Goal: Information Seeking & Learning: Find specific fact

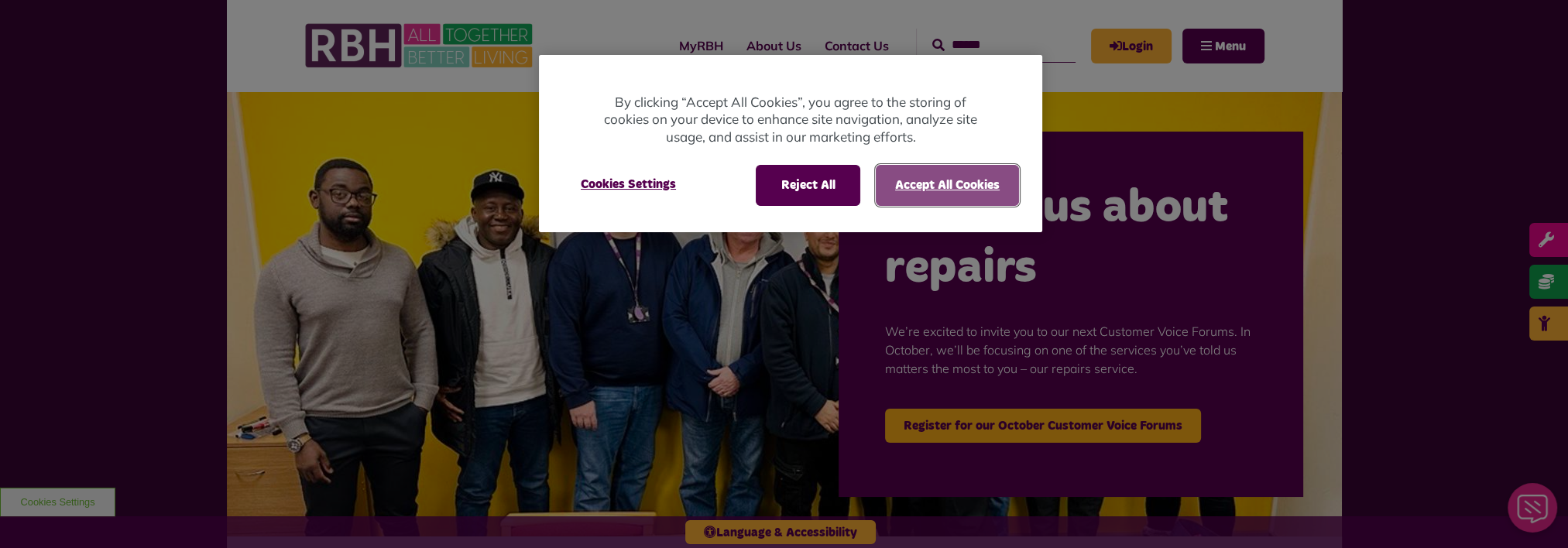
click at [939, 188] on button "Accept All Cookies" at bounding box center [947, 185] width 143 height 40
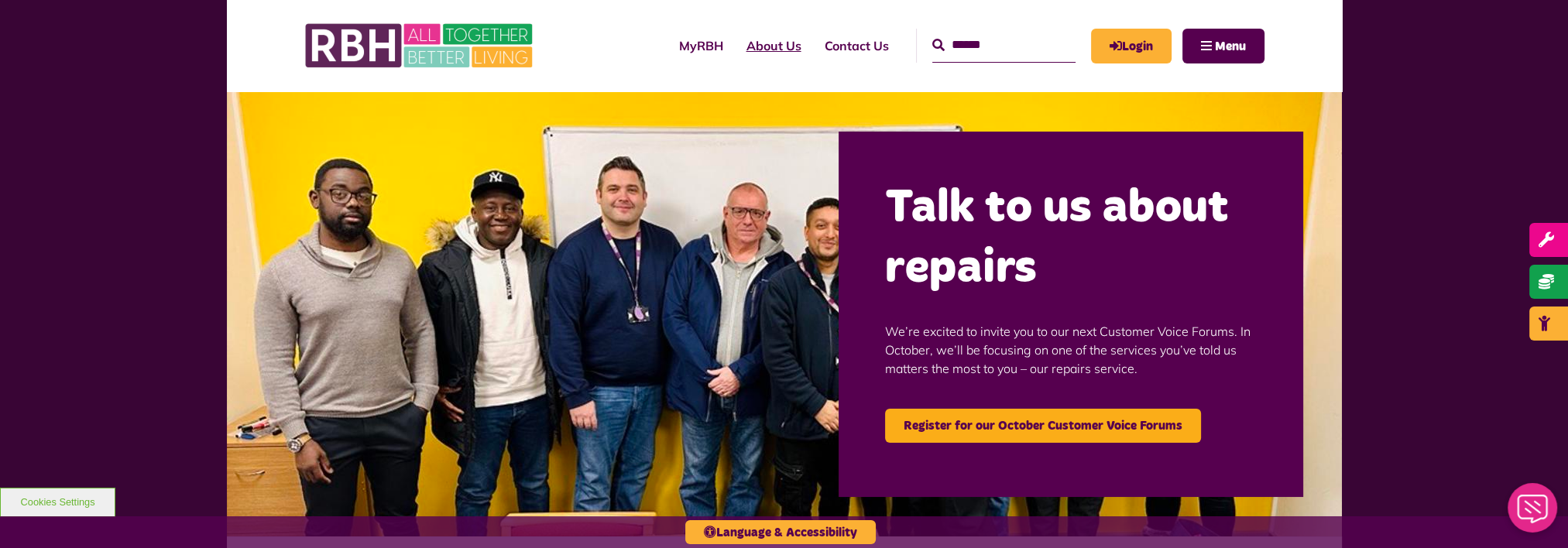
click at [735, 38] on link "About Us" at bounding box center [774, 46] width 78 height 42
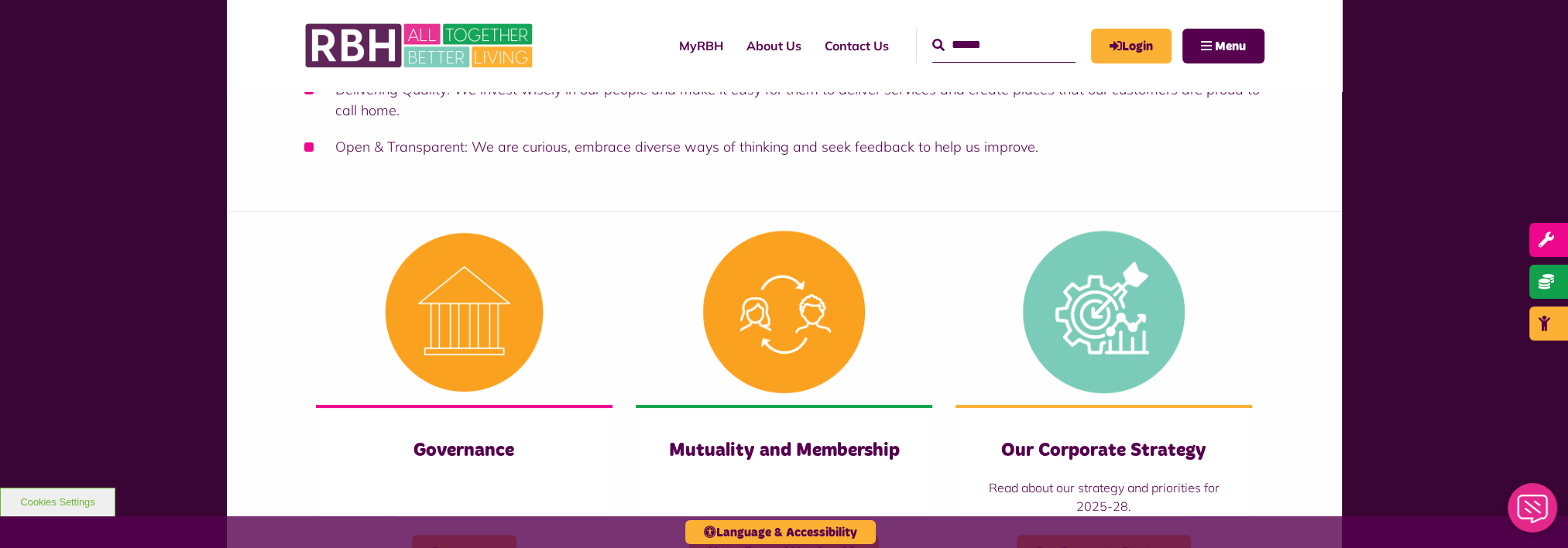
scroll to position [542, 0]
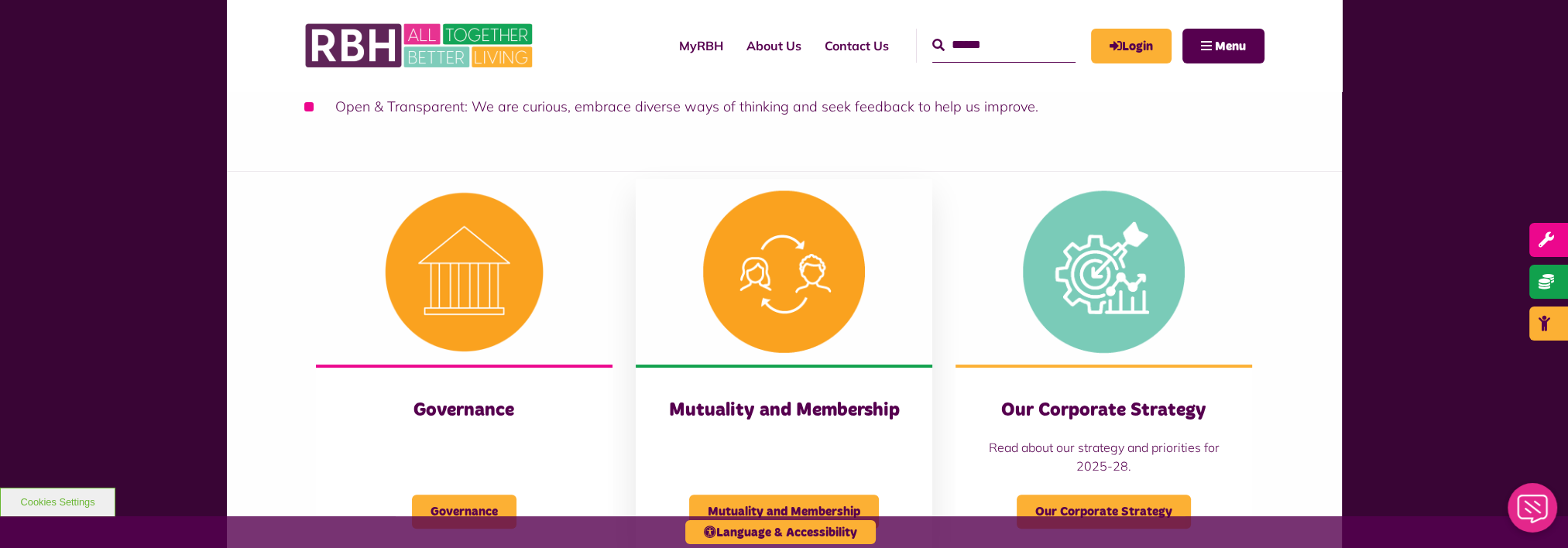
click at [771, 243] on img at bounding box center [784, 271] width 297 height 186
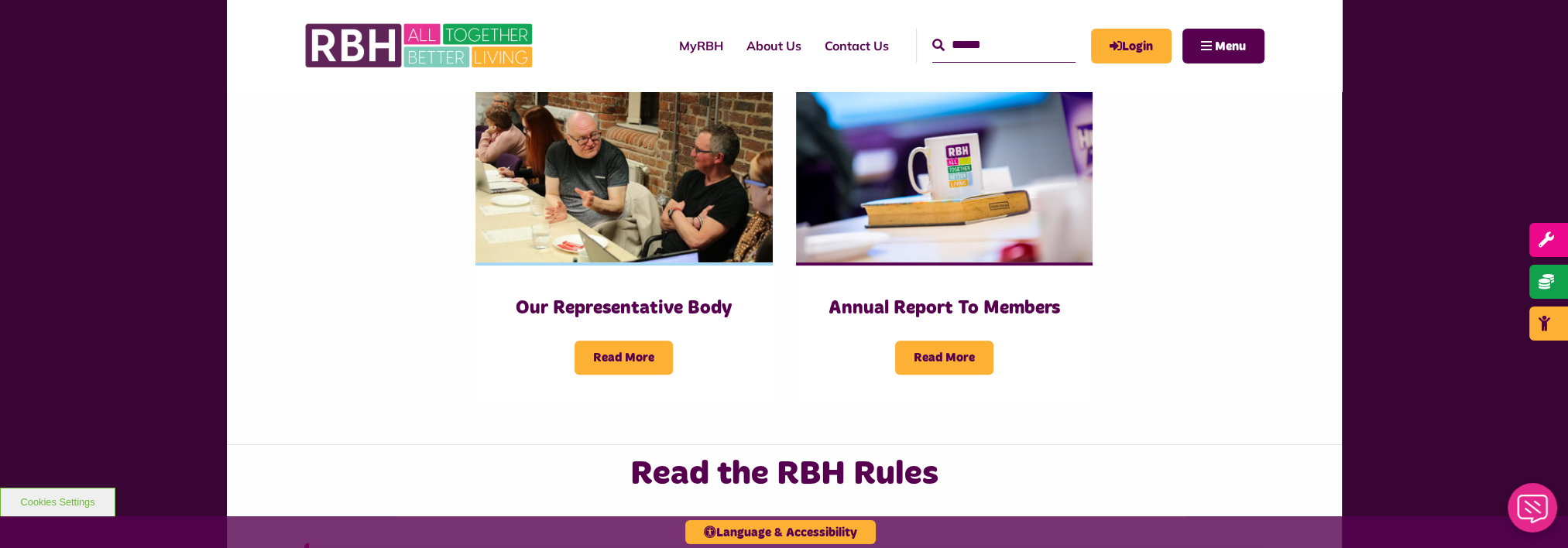
scroll to position [852, 0]
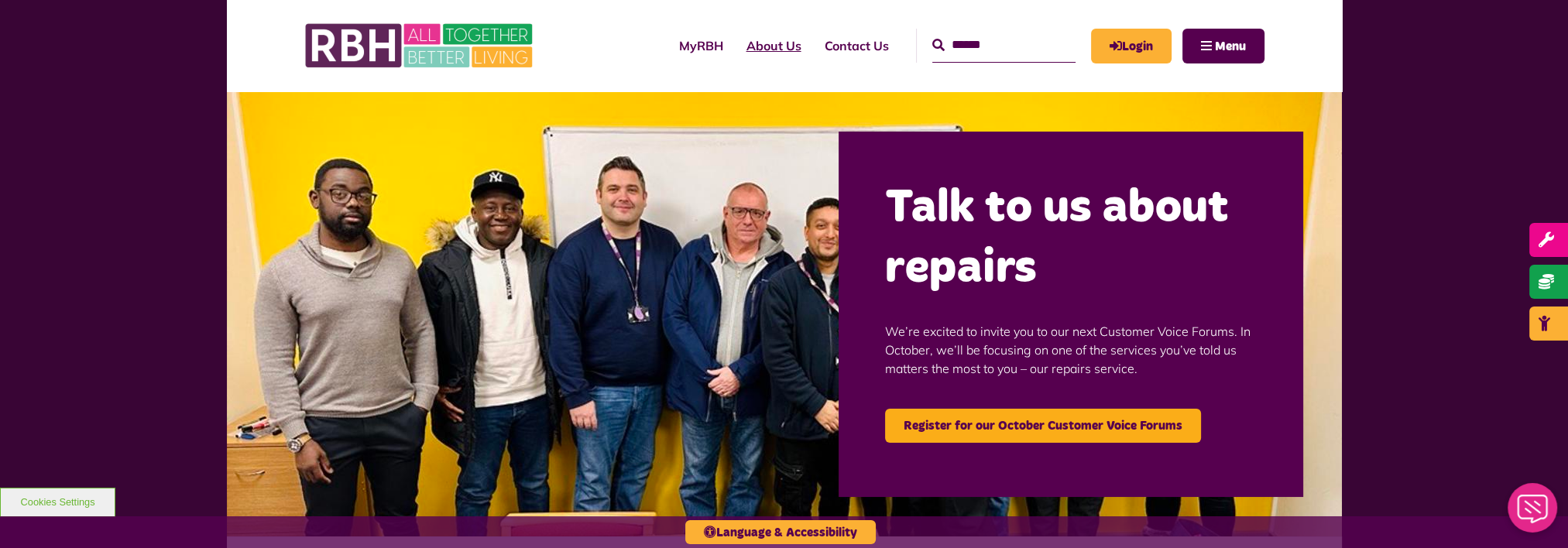
click at [779, 53] on link "About Us" at bounding box center [774, 46] width 78 height 42
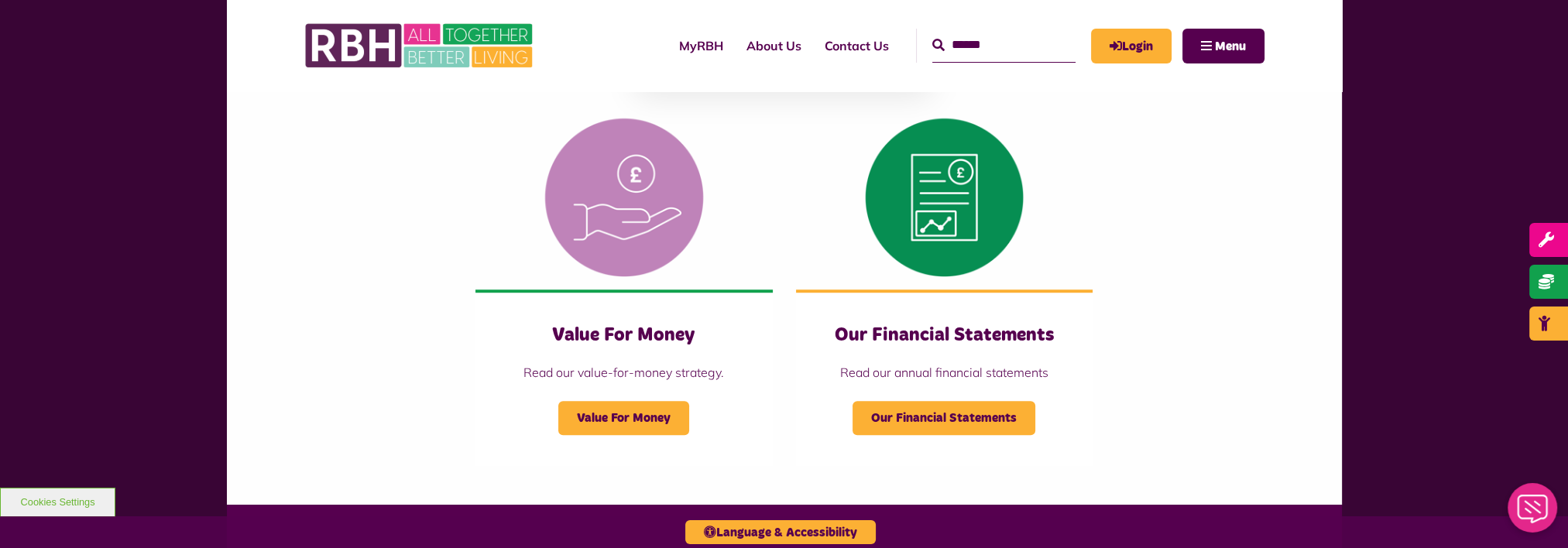
scroll to position [1549, 0]
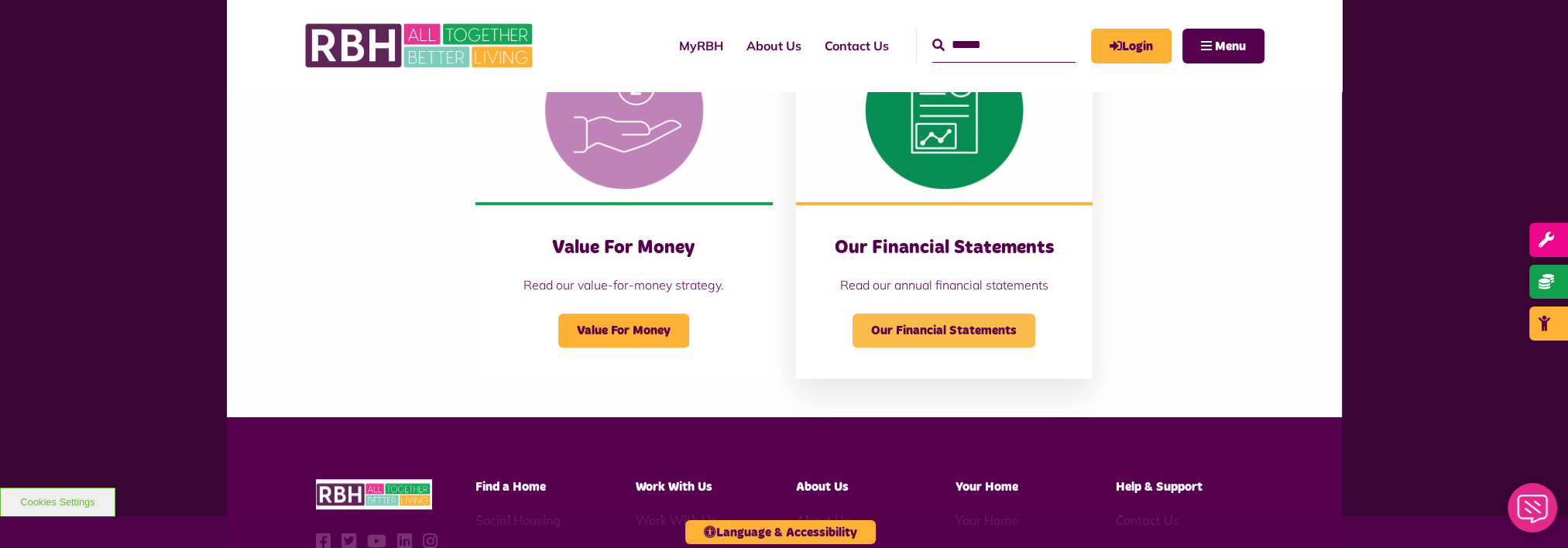
click at [951, 326] on span "Our Financial Statements" at bounding box center [943, 331] width 183 height 34
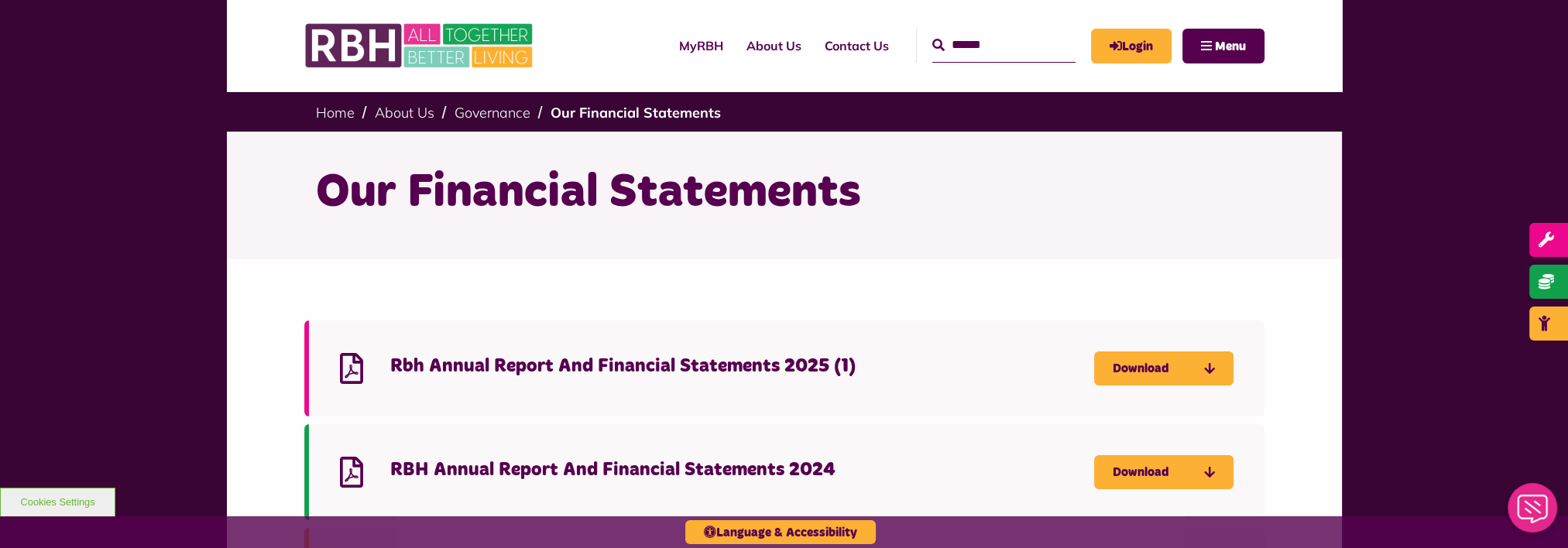
click at [1026, 43] on input "Search" at bounding box center [1004, 45] width 143 height 33
type input "****"
click at [932, 37] on button "Search" at bounding box center [939, 46] width 12 height 19
